Goal: Task Accomplishment & Management: Manage account settings

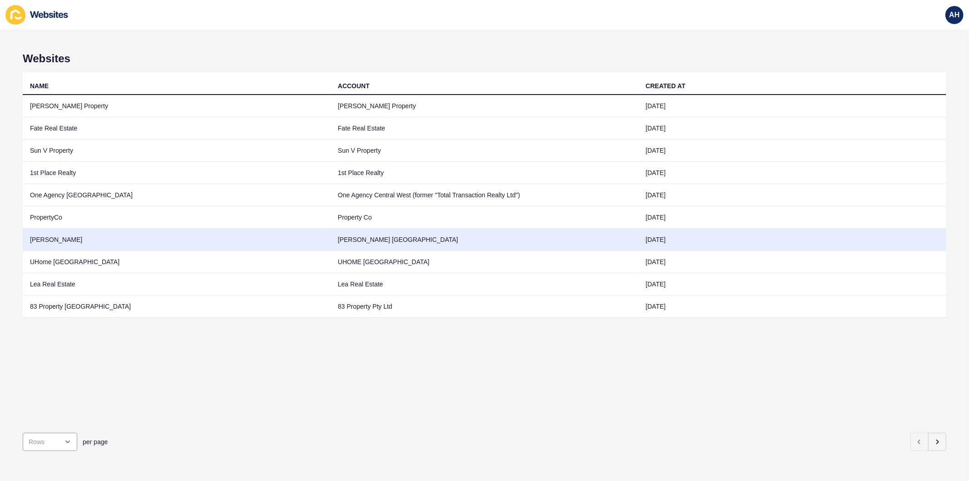
click at [397, 234] on td "[PERSON_NAME] [GEOGRAPHIC_DATA]" at bounding box center [485, 240] width 308 height 22
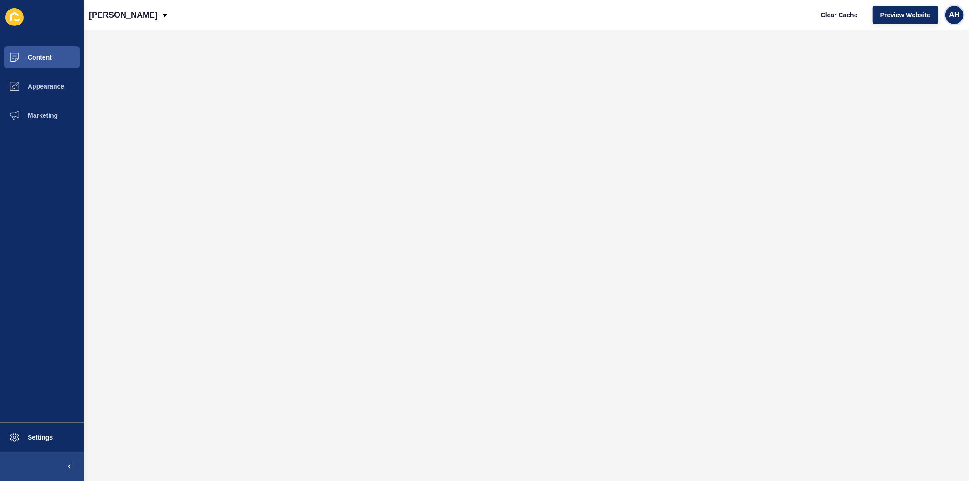
click at [952, 12] on span "AH" at bounding box center [954, 14] width 10 height 9
click at [940, 78] on link "Logout" at bounding box center [933, 76] width 67 height 20
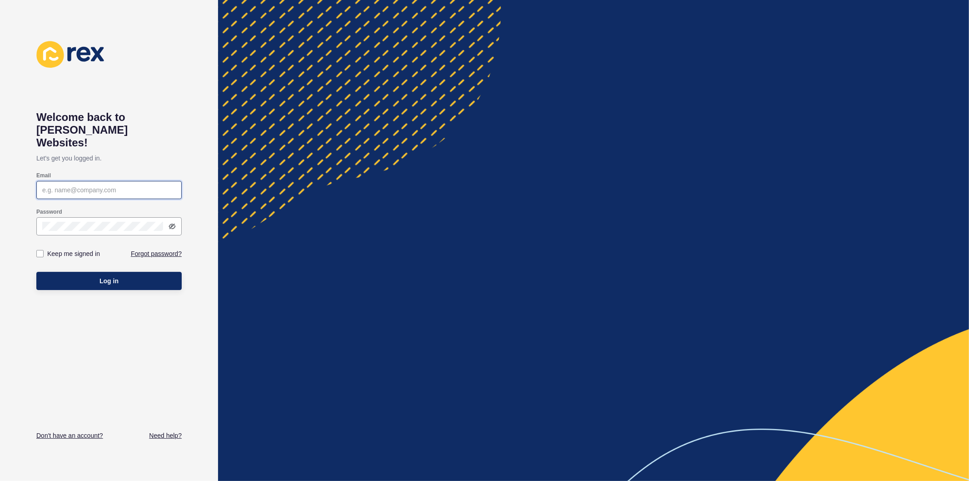
type input "[PERSON_NAME][EMAIL_ADDRESS][PERSON_NAME][DOMAIN_NAME]"
click at [41, 250] on label at bounding box center [39, 253] width 7 height 7
click at [41, 251] on input "Keep me signed in" at bounding box center [41, 254] width 6 height 6
checkbox input "true"
click at [69, 272] on button "Log in" at bounding box center [108, 281] width 145 height 18
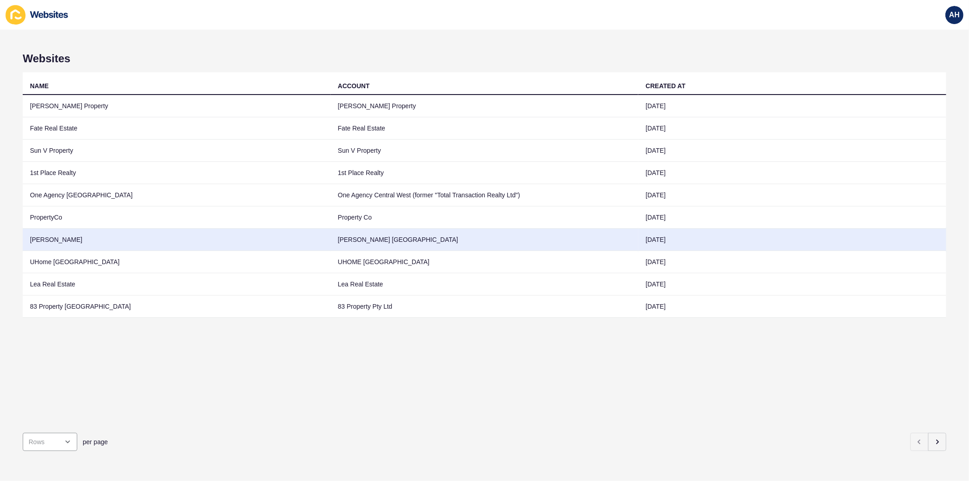
click at [288, 237] on td "[PERSON_NAME]" at bounding box center [177, 240] width 308 height 22
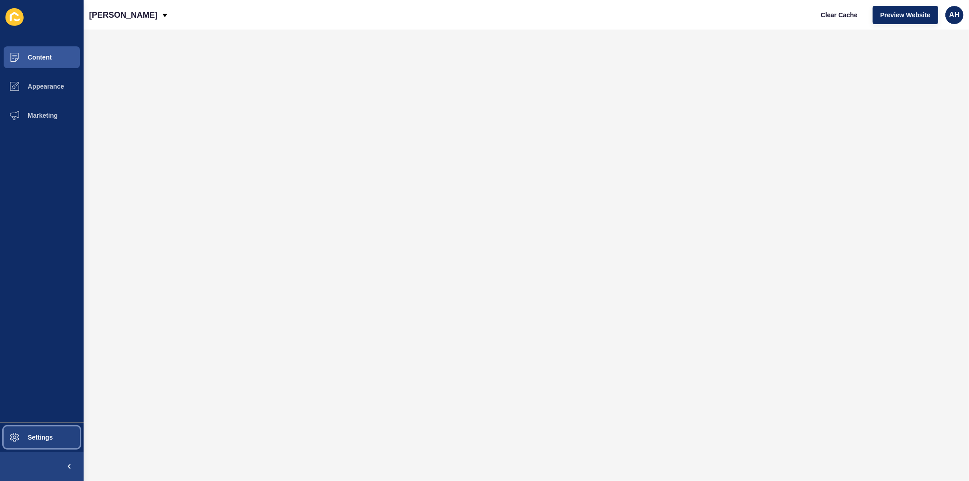
click at [25, 438] on span "Settings" at bounding box center [26, 436] width 54 height 7
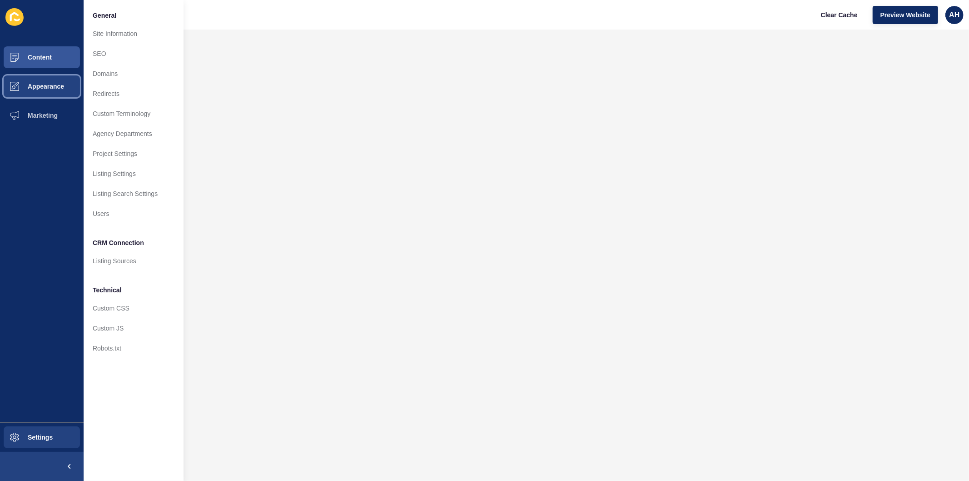
click at [41, 90] on button "Appearance" at bounding box center [42, 86] width 84 height 29
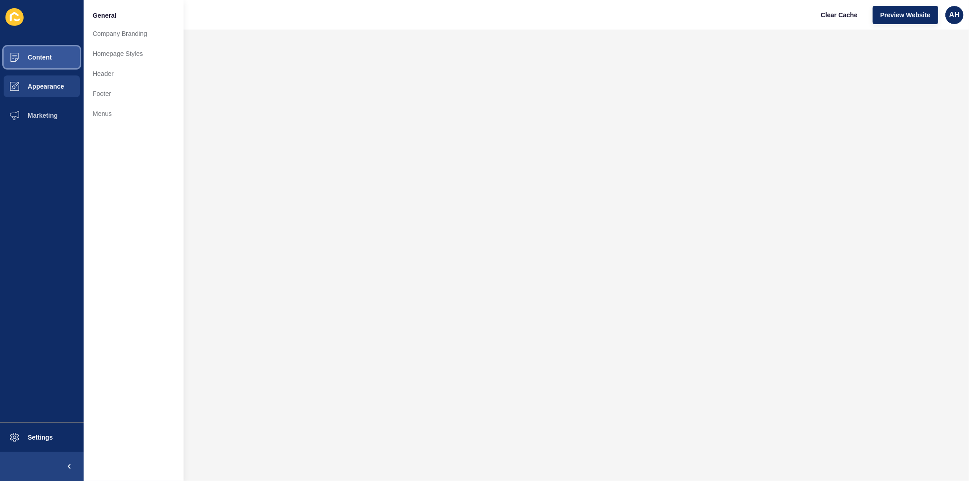
click at [44, 52] on button "Content" at bounding box center [42, 57] width 84 height 29
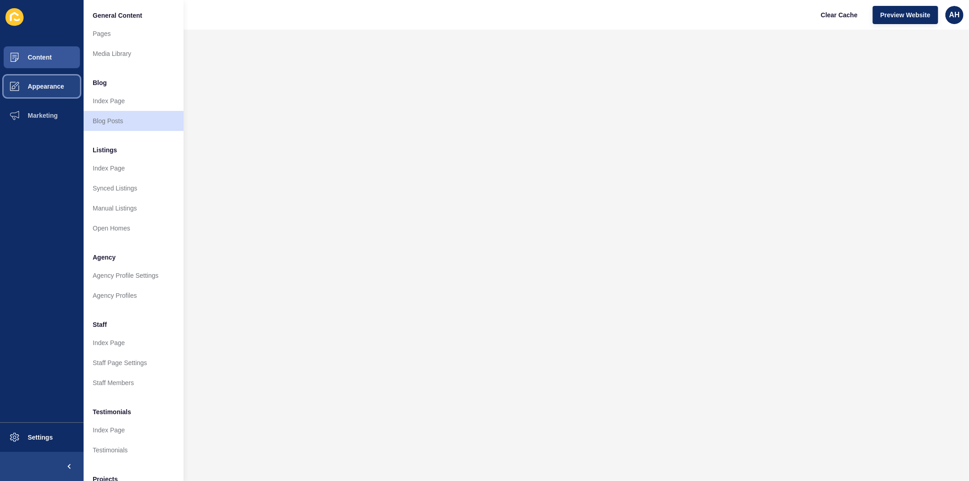
click at [30, 84] on span "Appearance" at bounding box center [31, 86] width 65 height 7
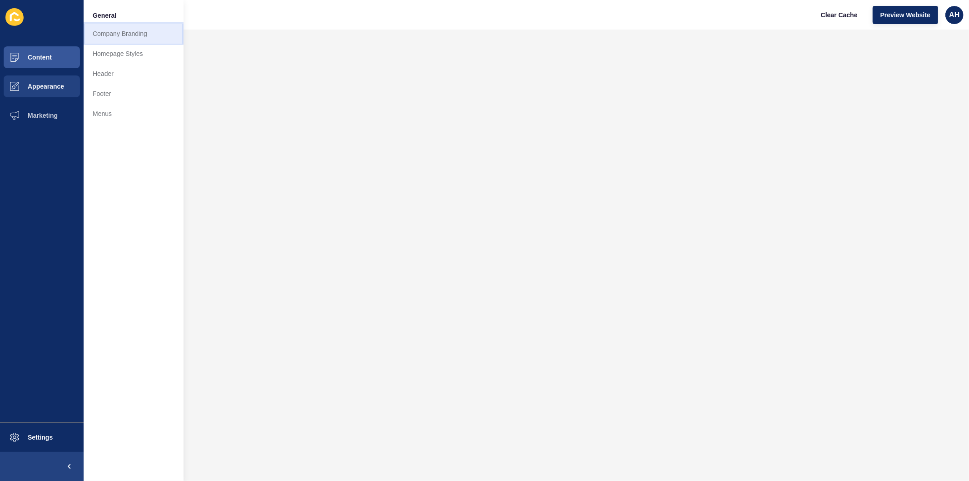
click at [114, 25] on link "Company Branding" at bounding box center [134, 34] width 100 height 20
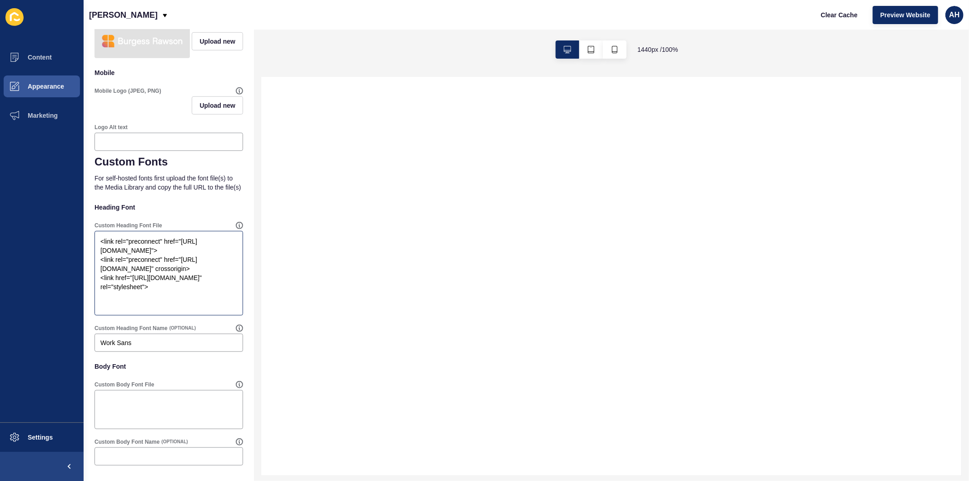
scroll to position [532, 0]
click at [900, 8] on button "Preview Website" at bounding box center [905, 15] width 65 height 18
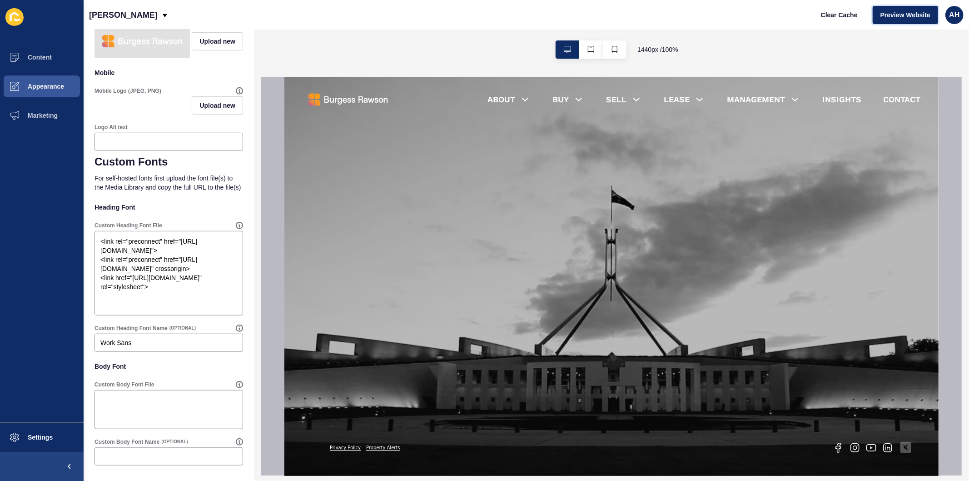
scroll to position [0, 0]
